Goal: Communication & Community: Ask a question

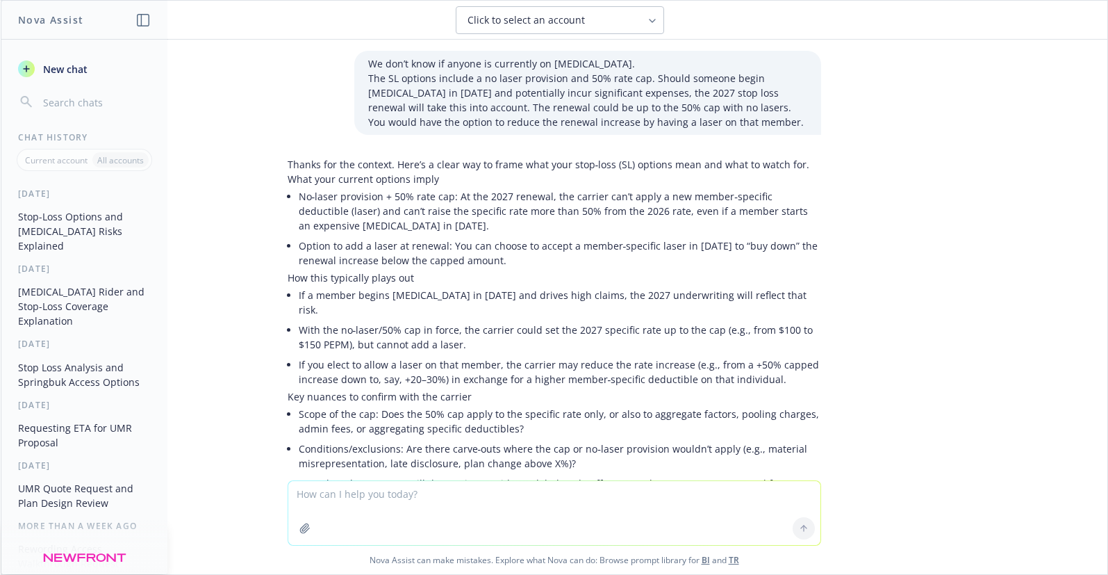
scroll to position [1099, 0]
